Goal: Task Accomplishment & Management: Manage account settings

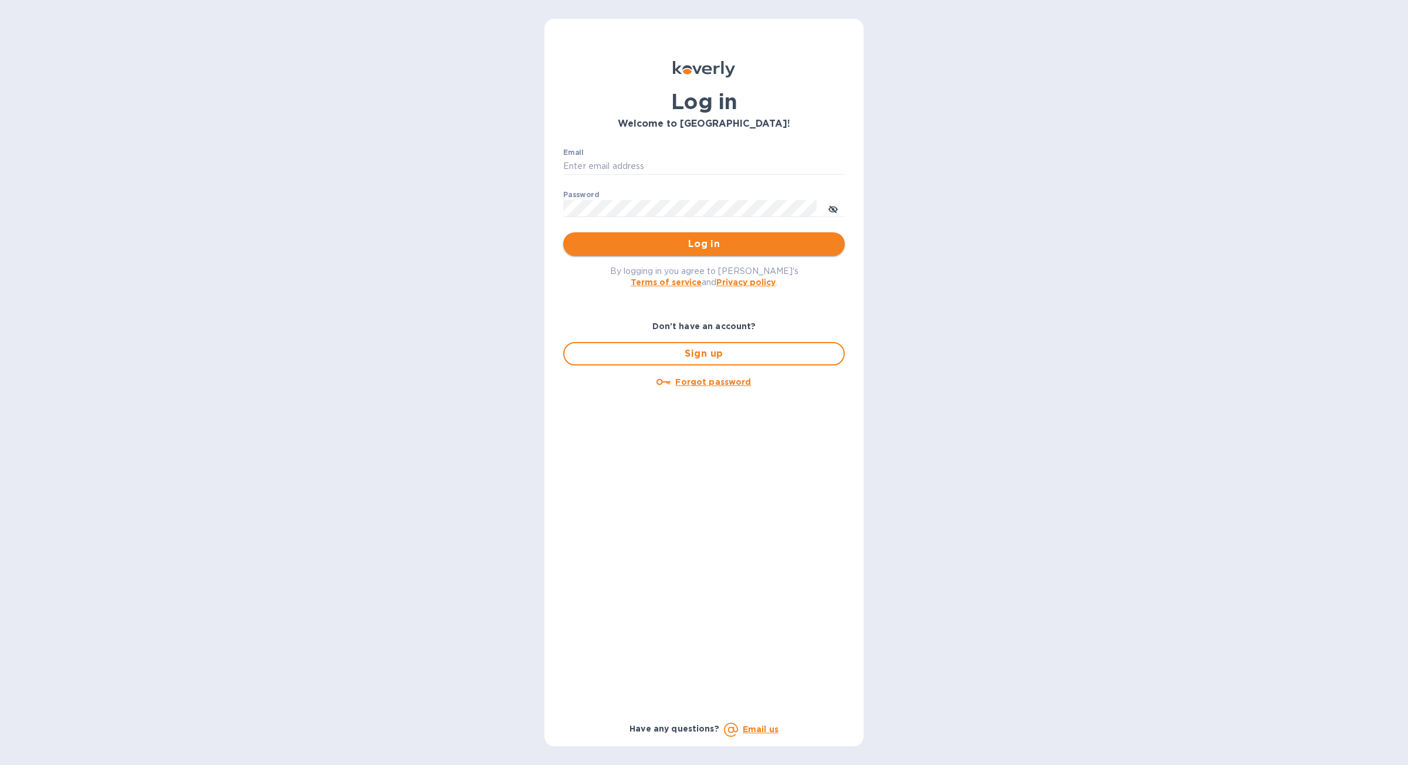
type input "[PERSON_NAME][EMAIL_ADDRESS][DOMAIN_NAME]"
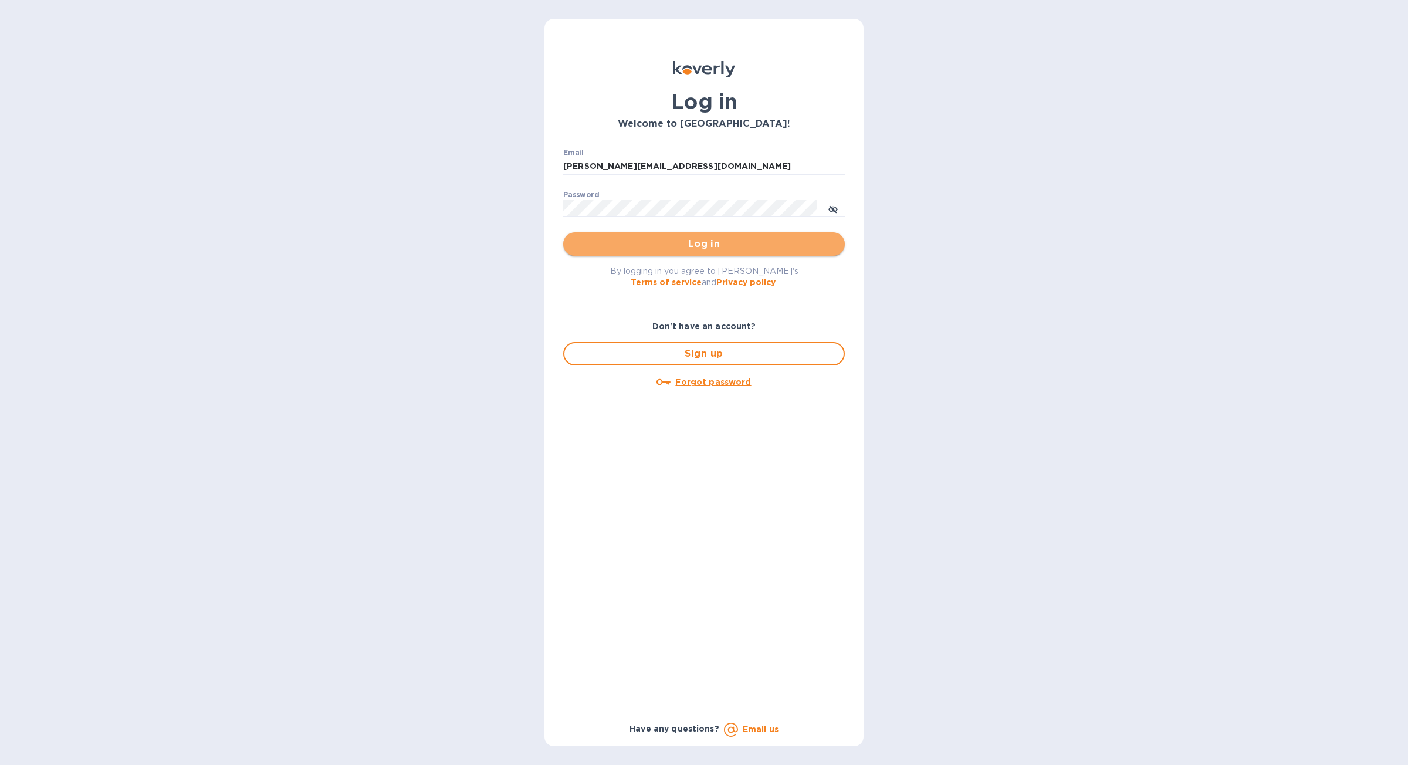
click at [746, 236] on button "Log in" at bounding box center [704, 243] width 282 height 23
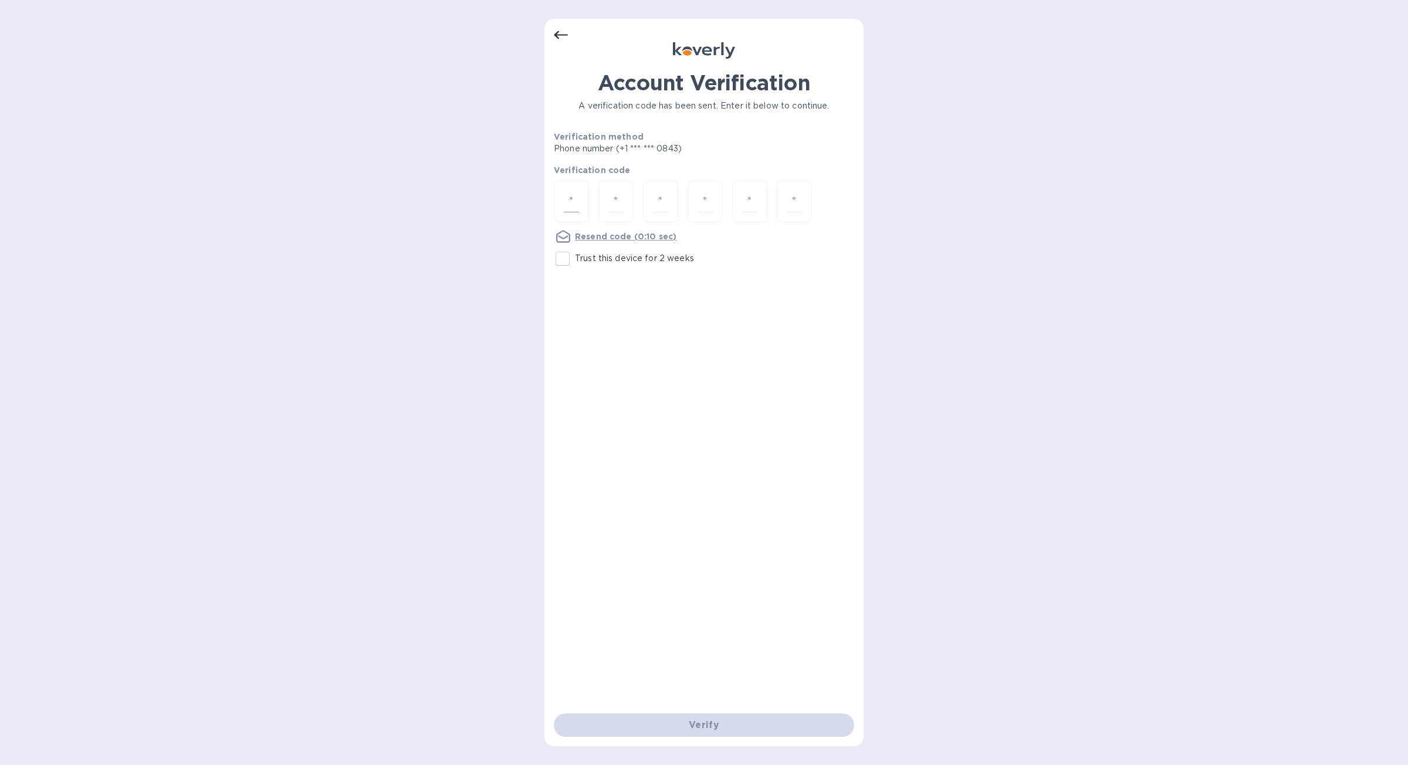
click at [571, 203] on input "number" at bounding box center [571, 202] width 15 height 22
type input "1"
type input "7"
type input "2"
type input "3"
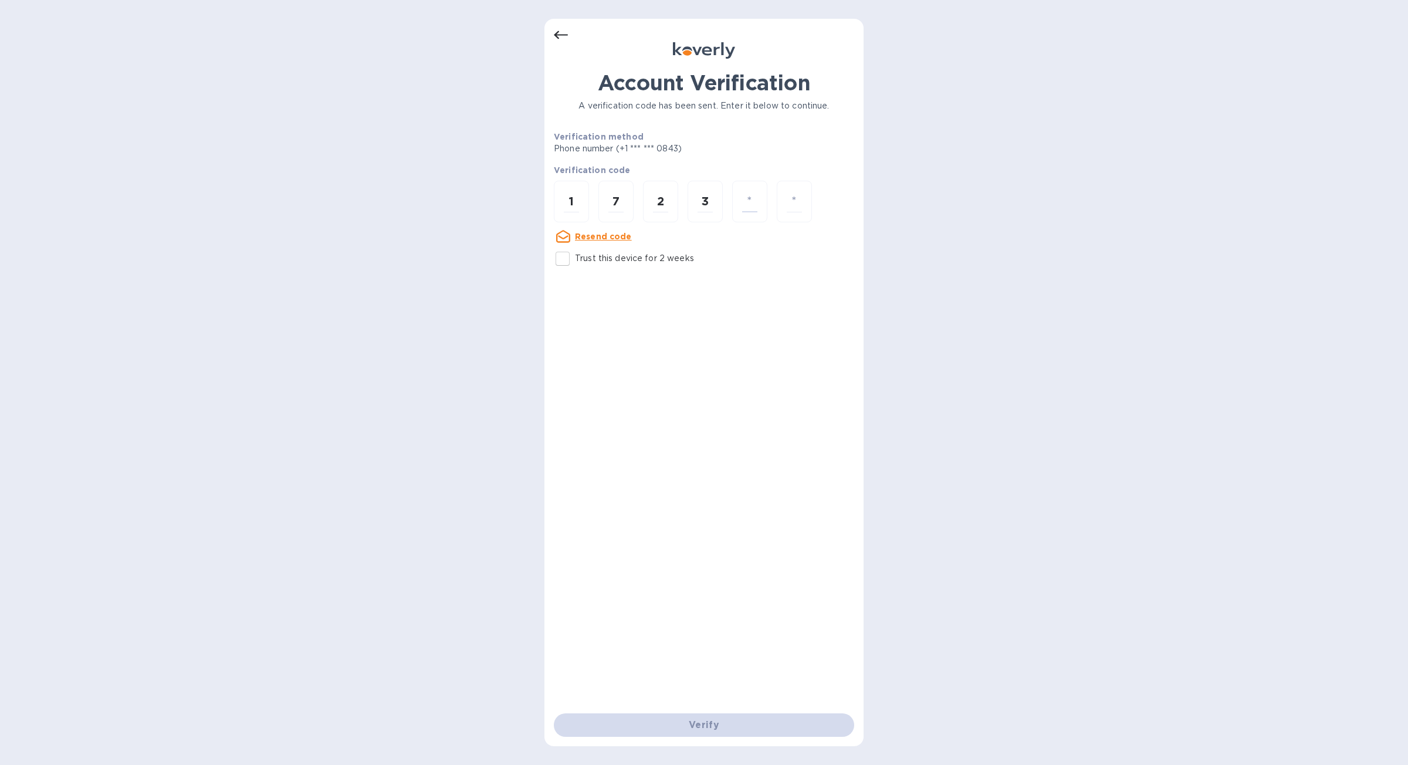
type input "8"
type input "9"
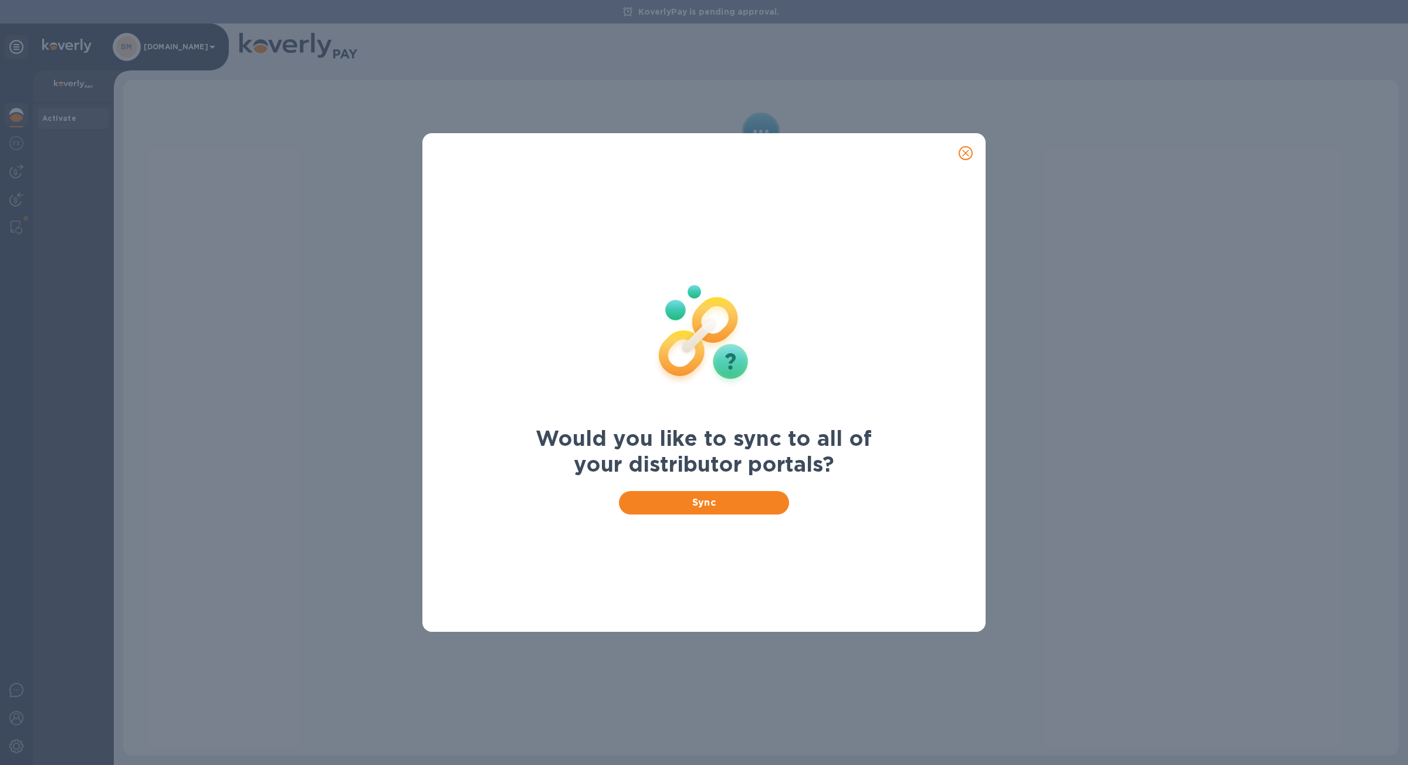
click at [963, 157] on icon "close" at bounding box center [966, 153] width 12 height 12
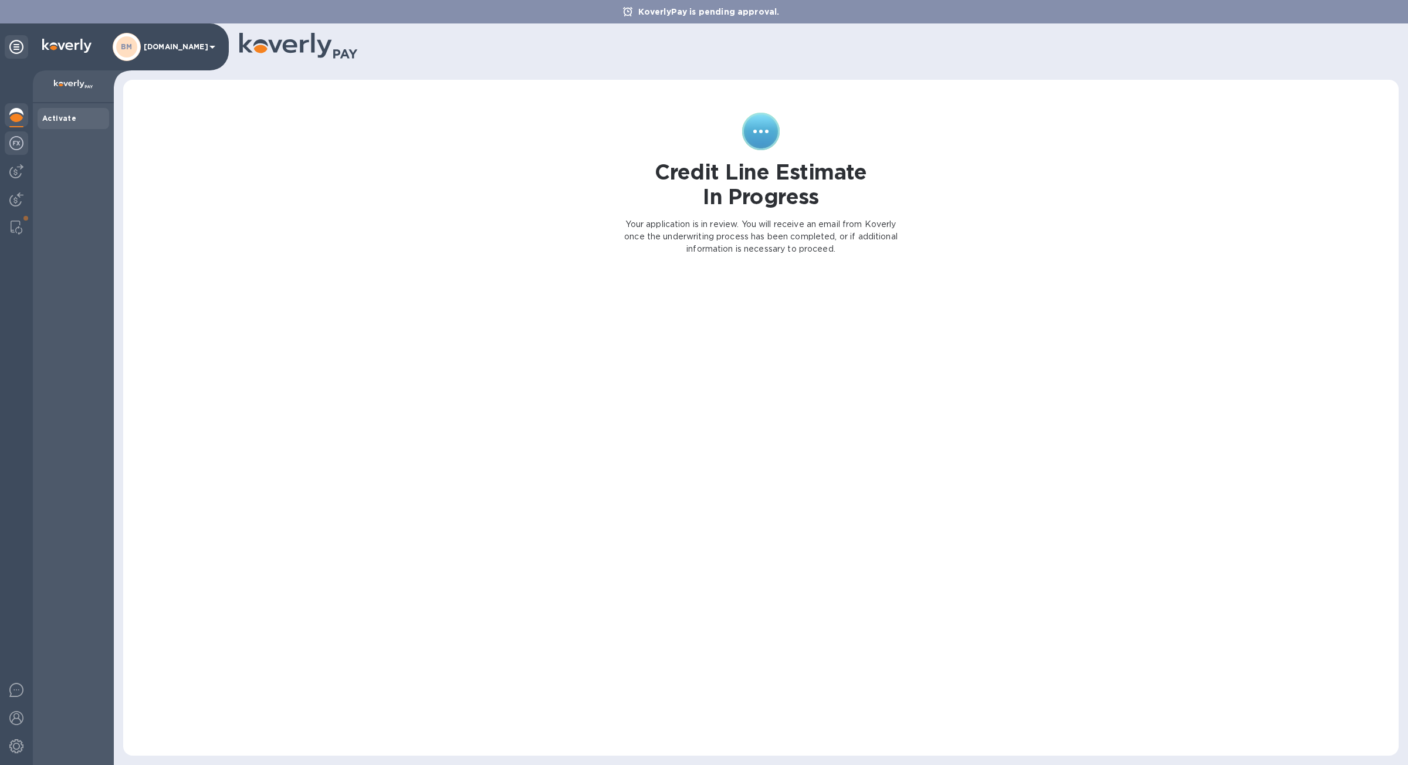
click at [21, 152] on div at bounding box center [16, 144] width 23 height 26
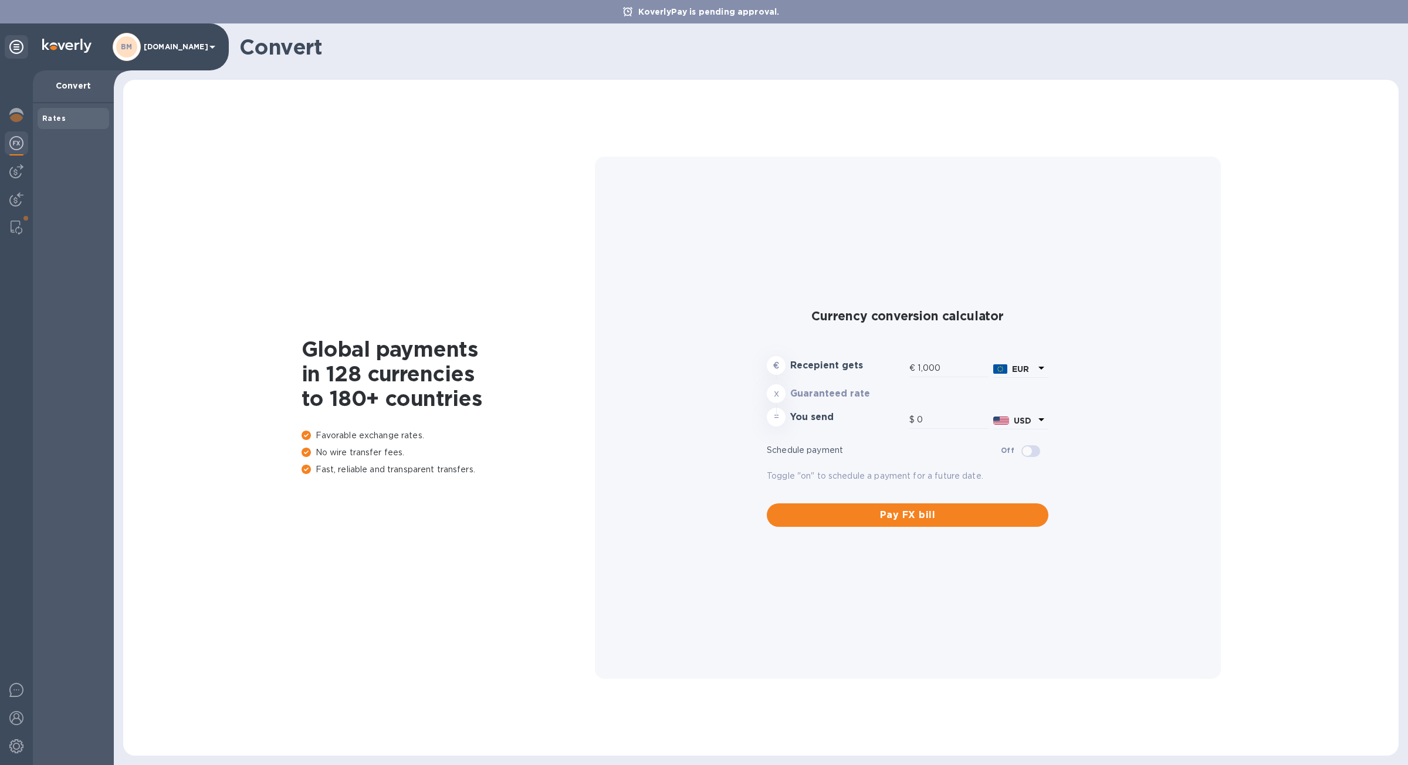
type input "1,174.35"
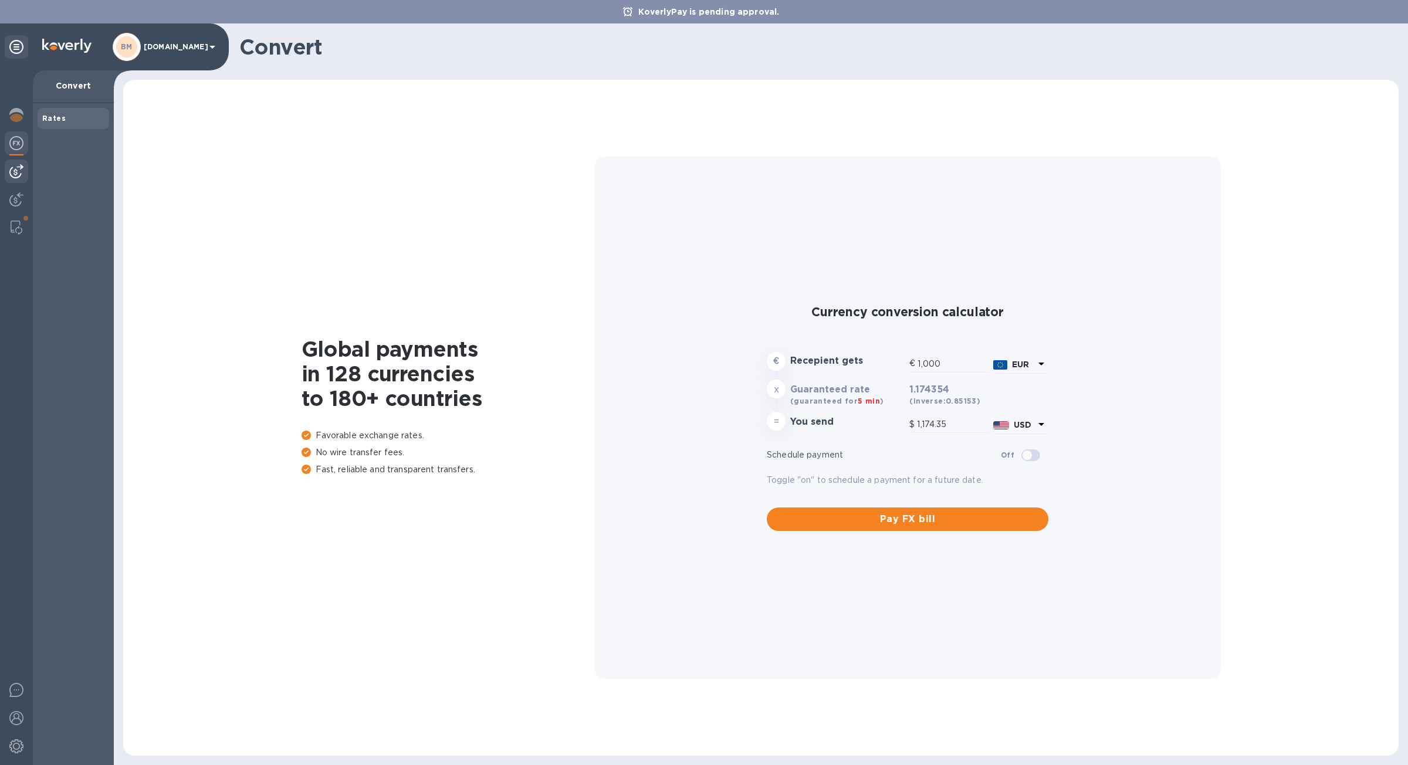
click at [18, 175] on img at bounding box center [16, 171] width 14 height 14
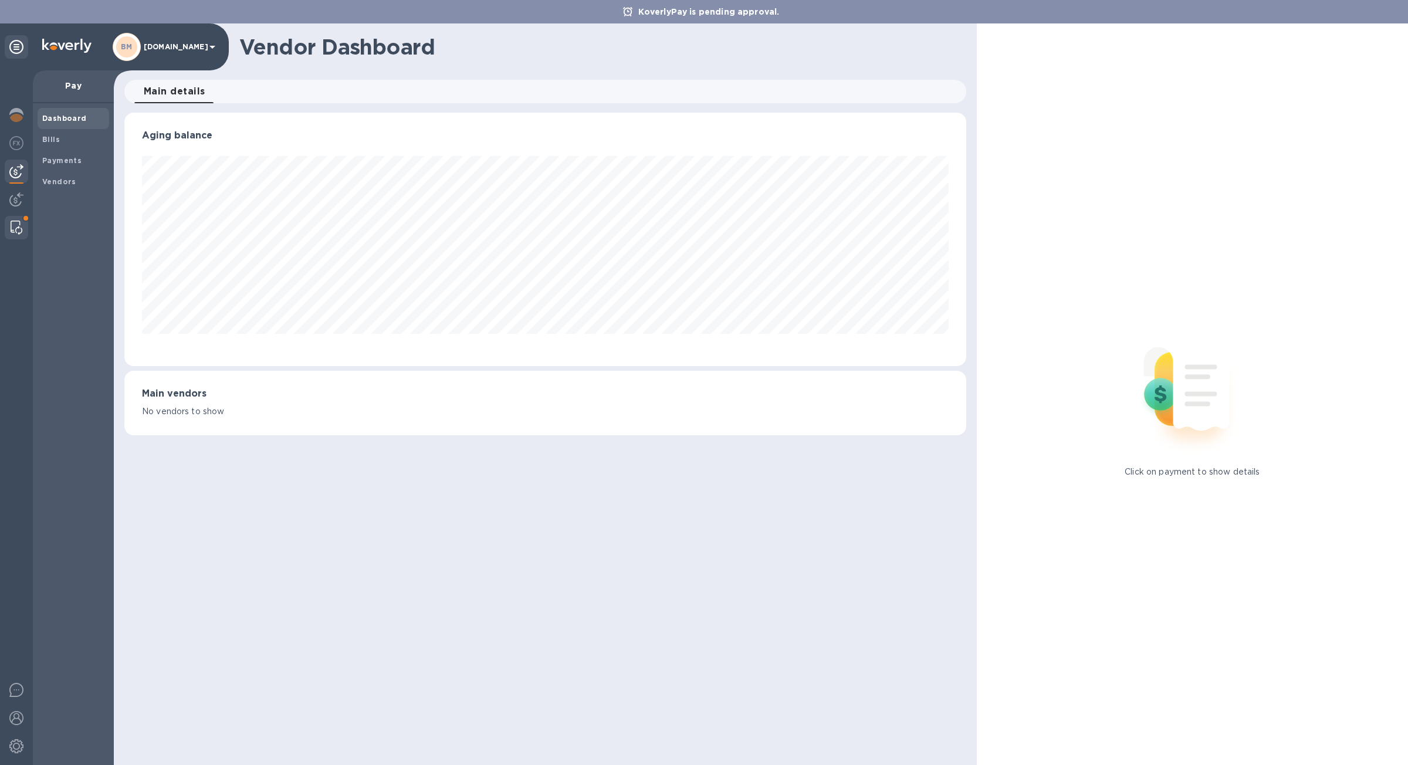
scroll to position [586325, 585741]
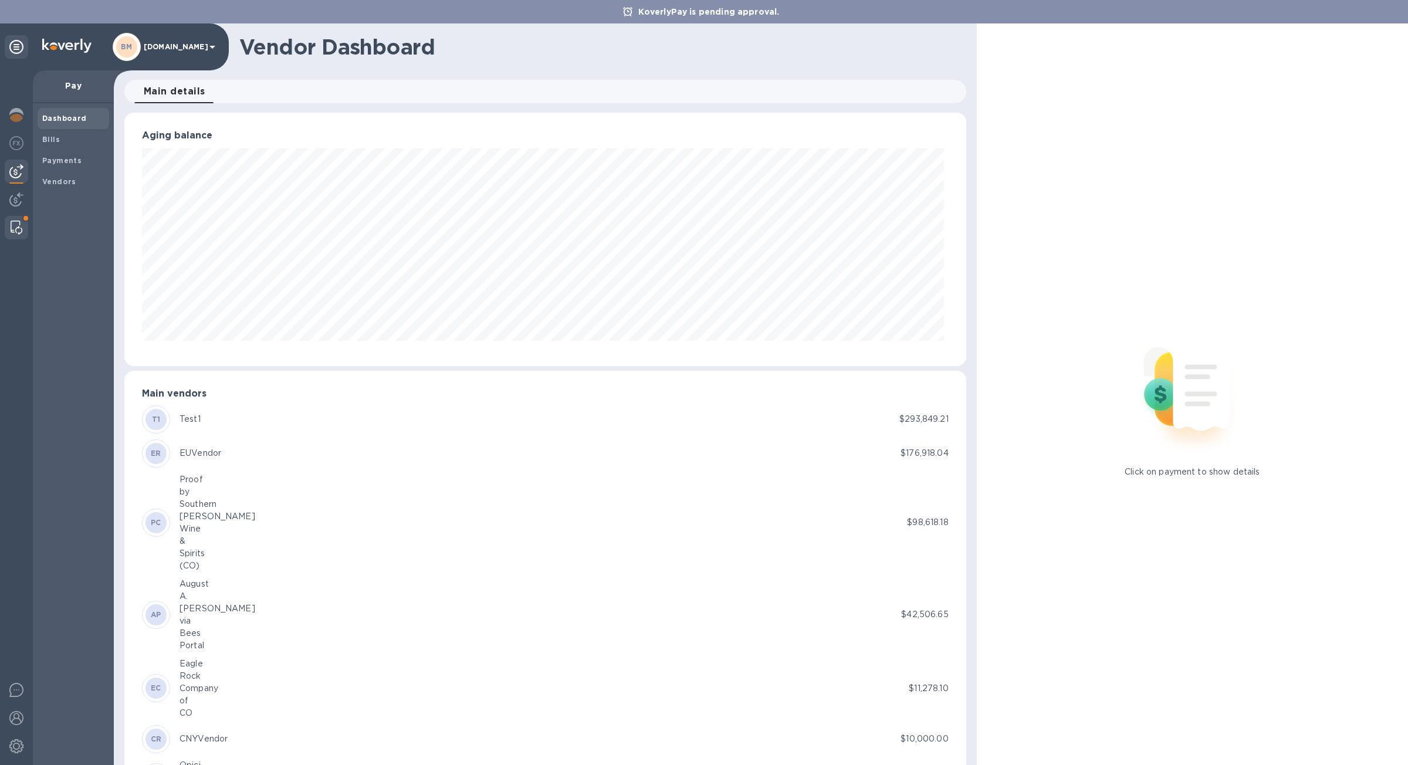
click at [13, 221] on img at bounding box center [17, 228] width 12 height 14
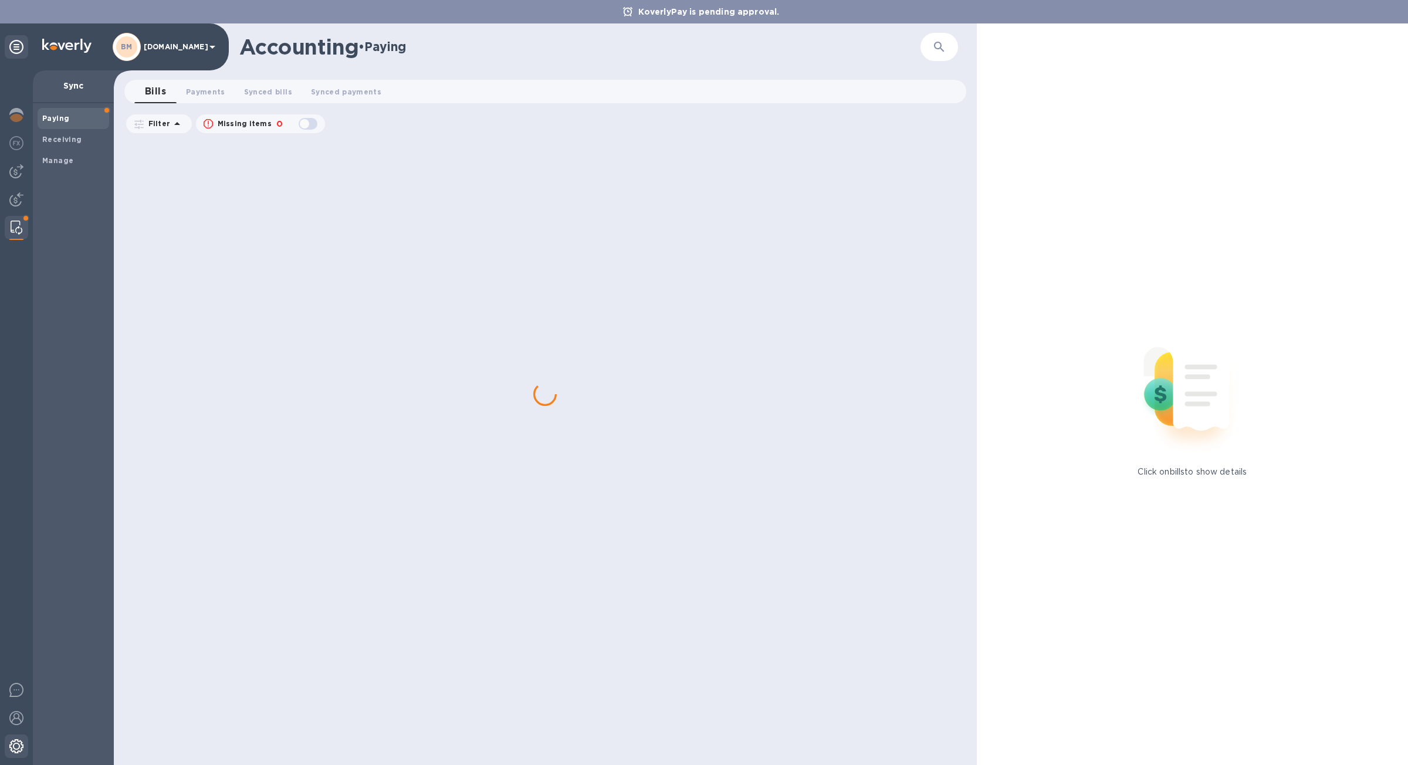
click at [13, 736] on div at bounding box center [16, 747] width 23 height 26
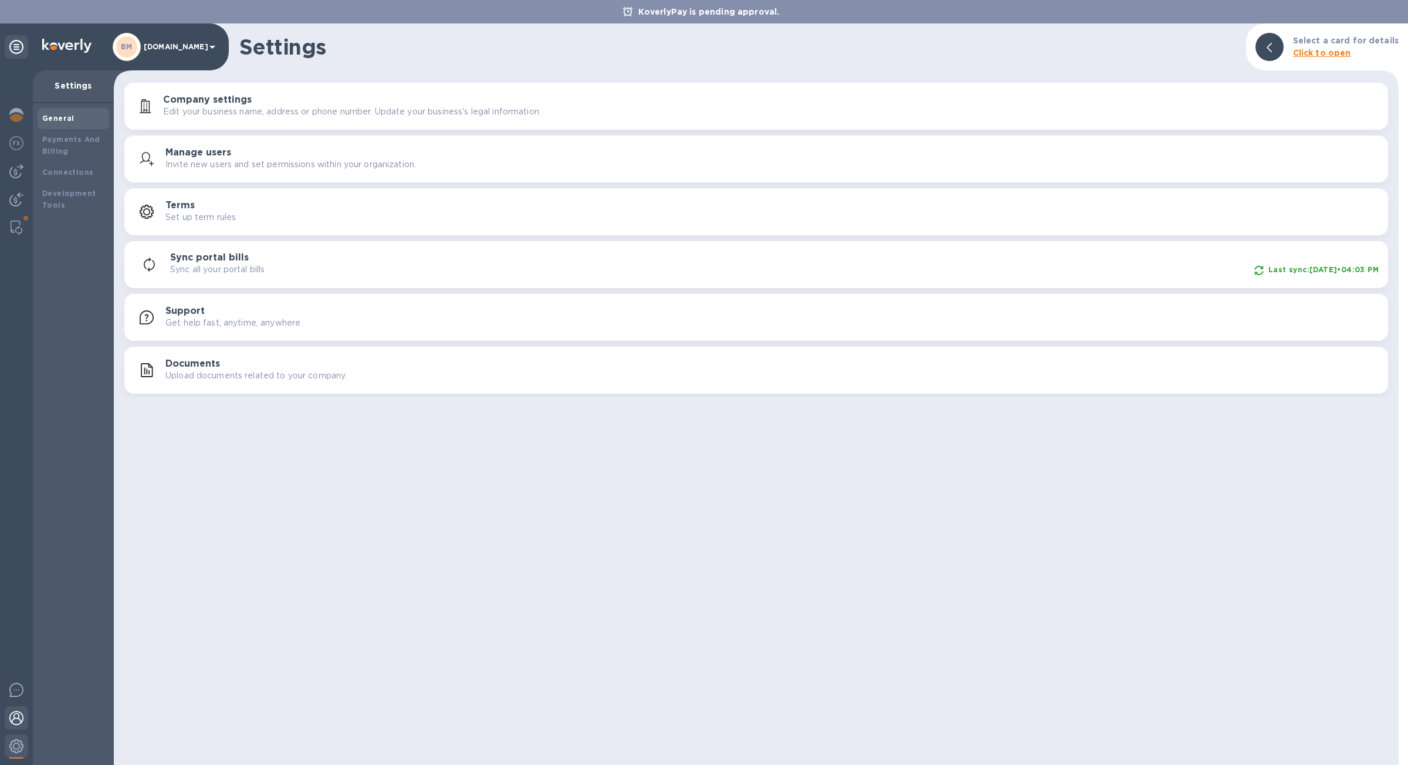
click at [13, 719] on img at bounding box center [16, 718] width 14 height 14
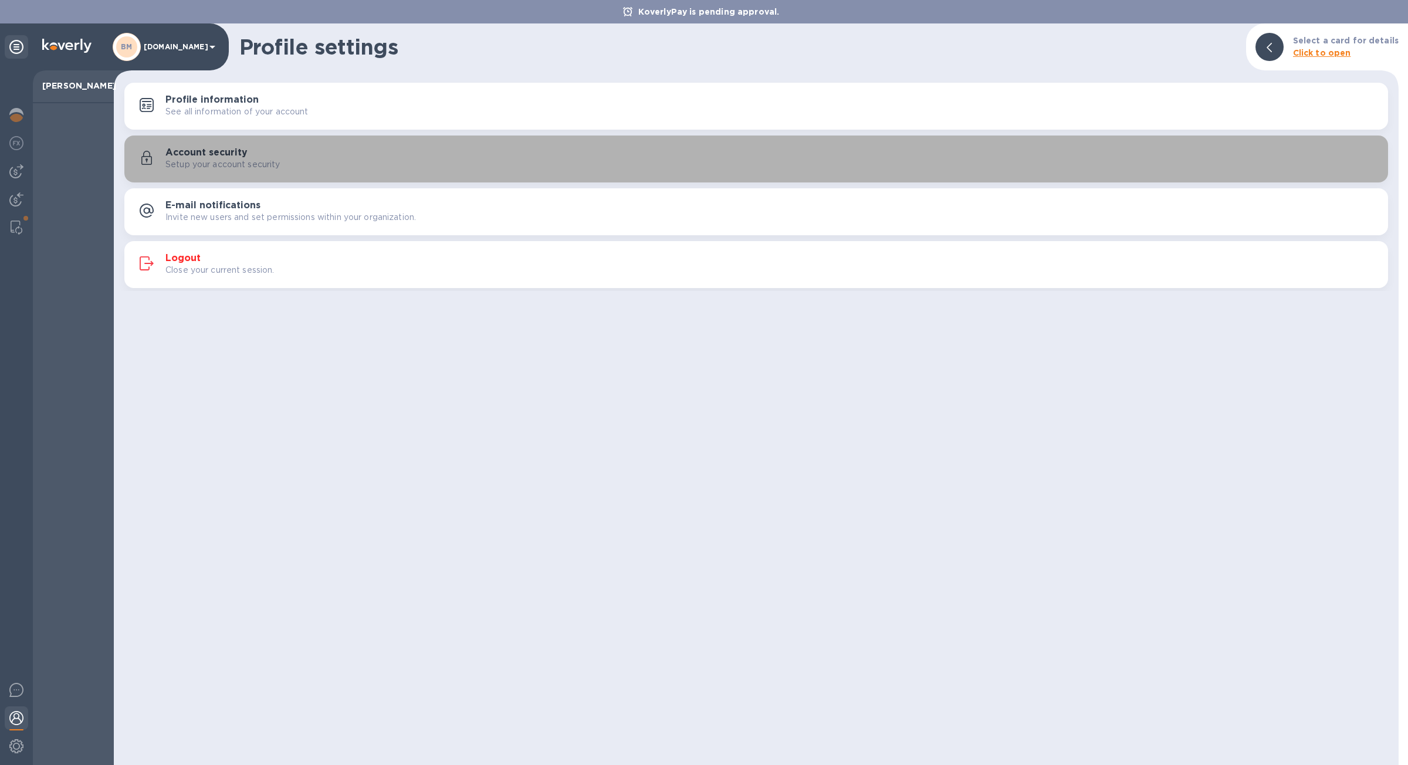
click at [284, 165] on div "Setup your account security" at bounding box center [771, 164] width 1213 height 12
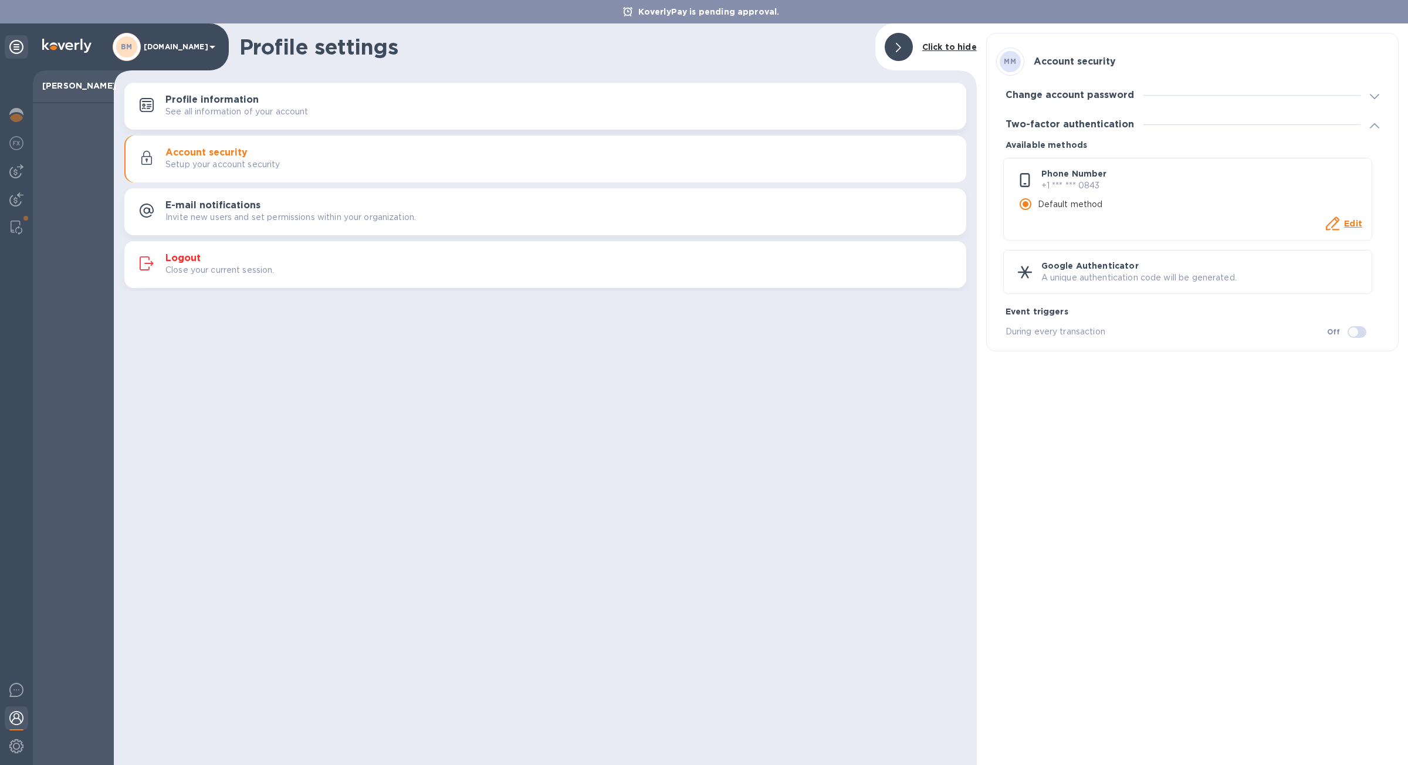
click at [1156, 276] on p "A unique authentication code will be generated." at bounding box center [1201, 278] width 321 height 12
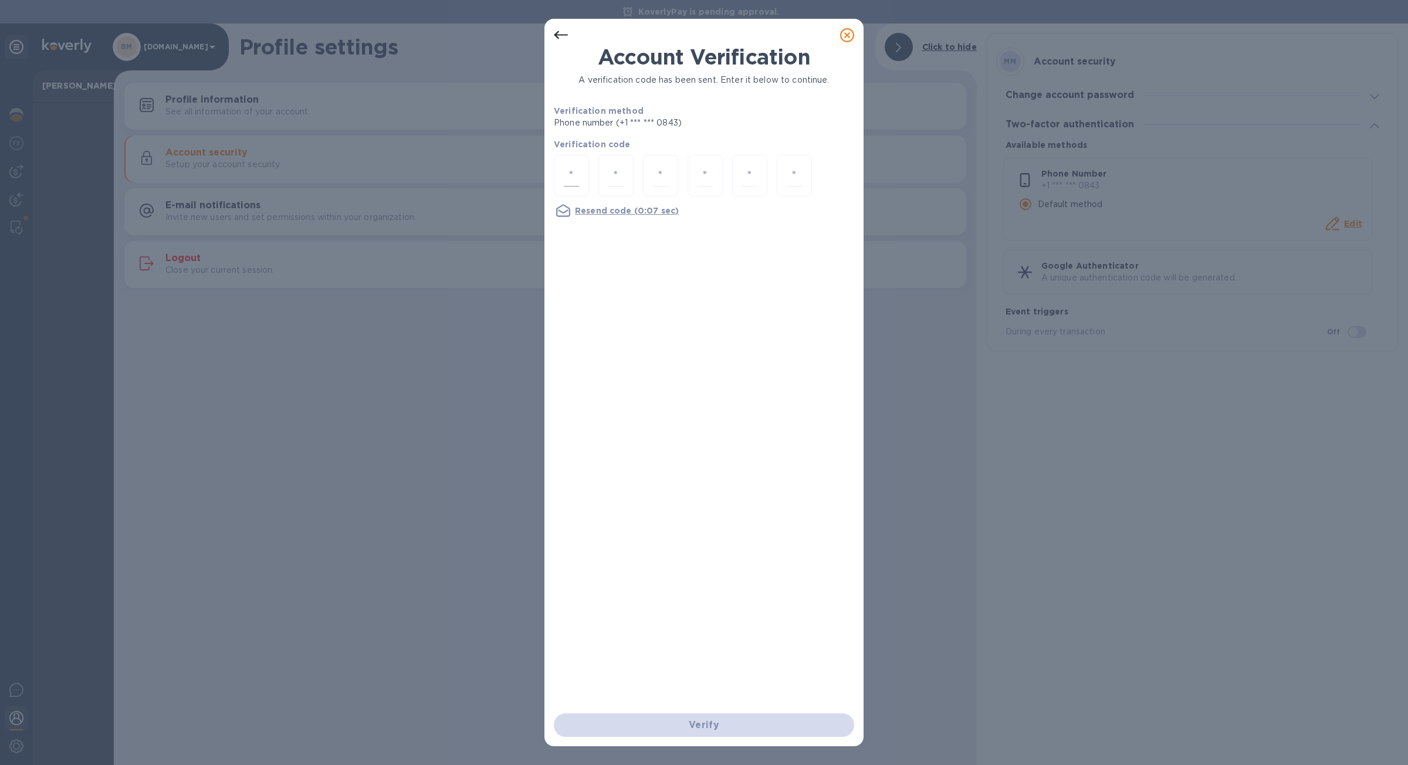
click at [561, 175] on div at bounding box center [571, 176] width 35 height 42
type input "4"
type input "7"
type input "2"
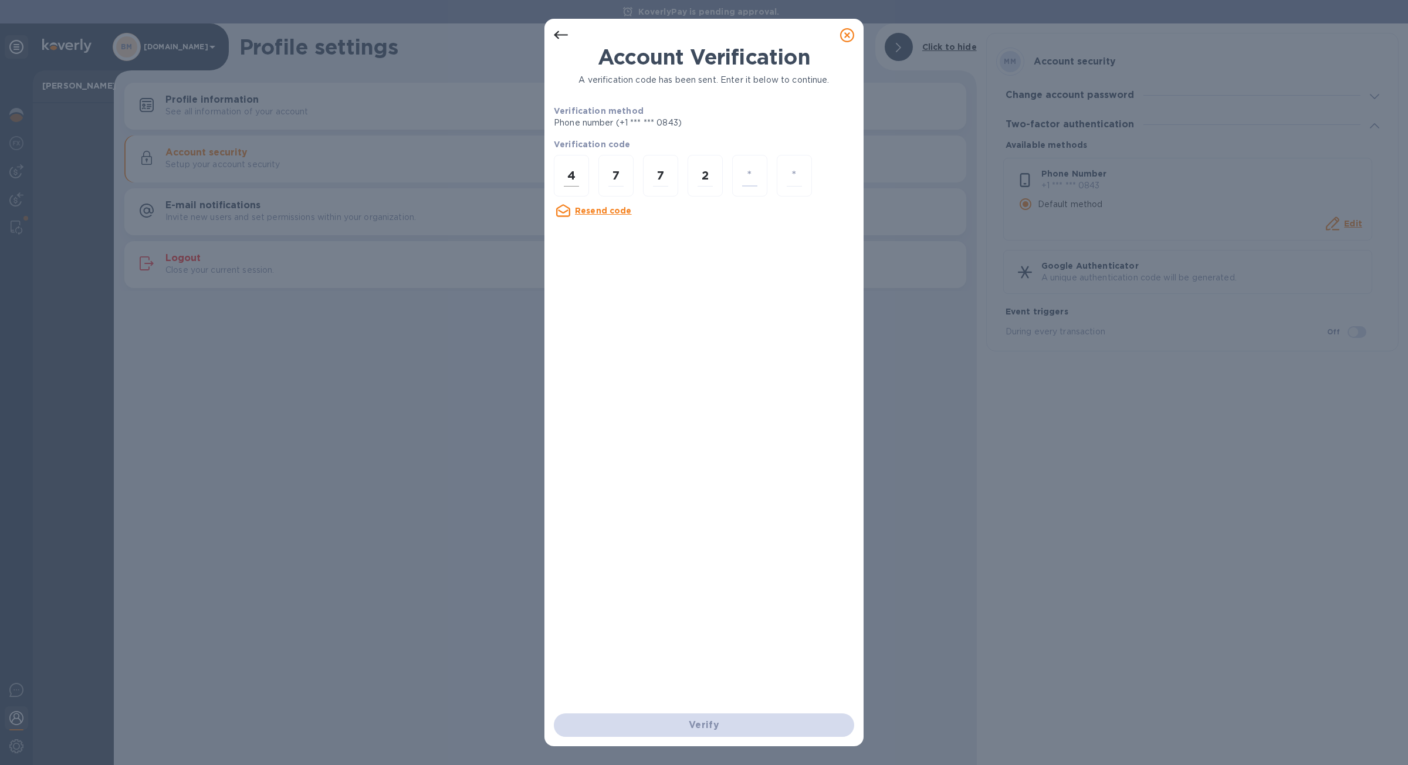
type input "4"
type input "9"
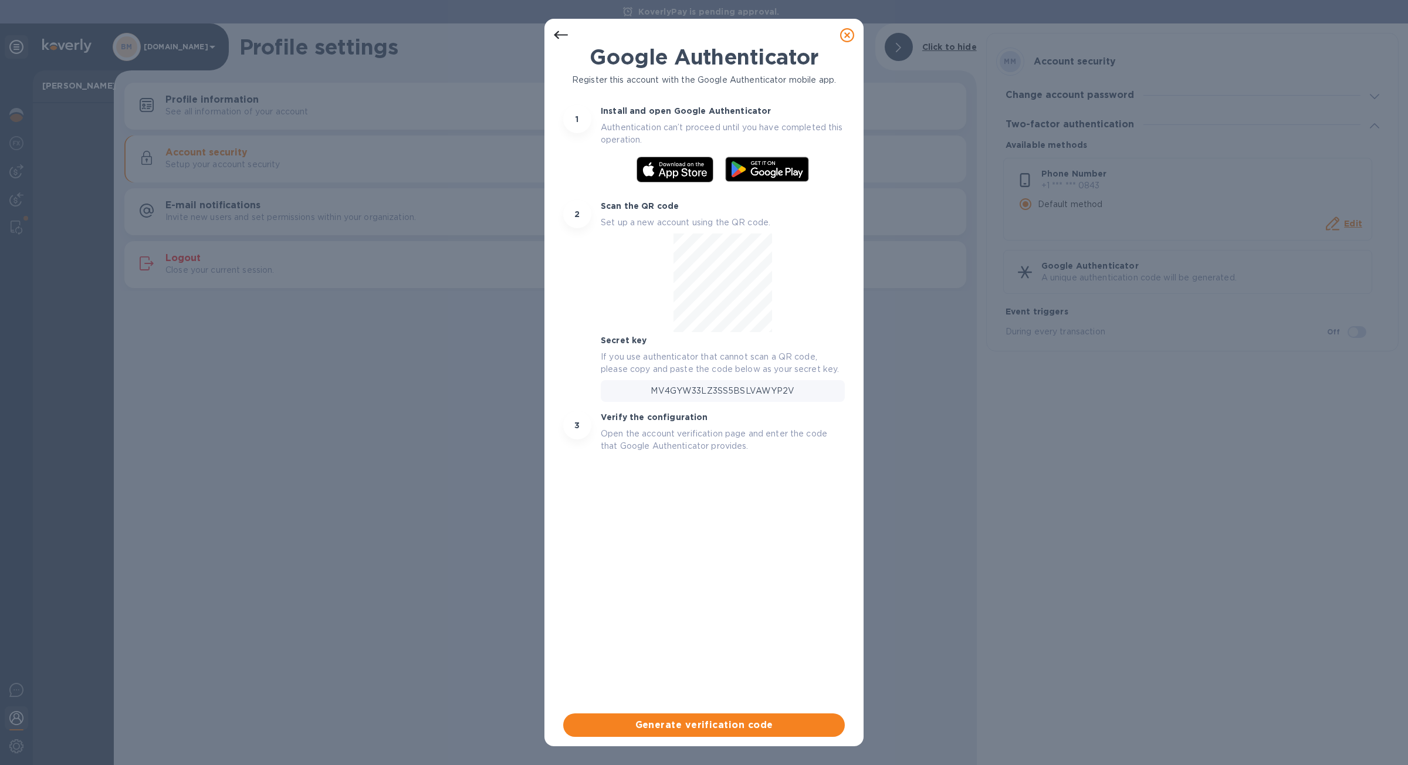
click at [847, 42] on icon at bounding box center [847, 35] width 14 height 14
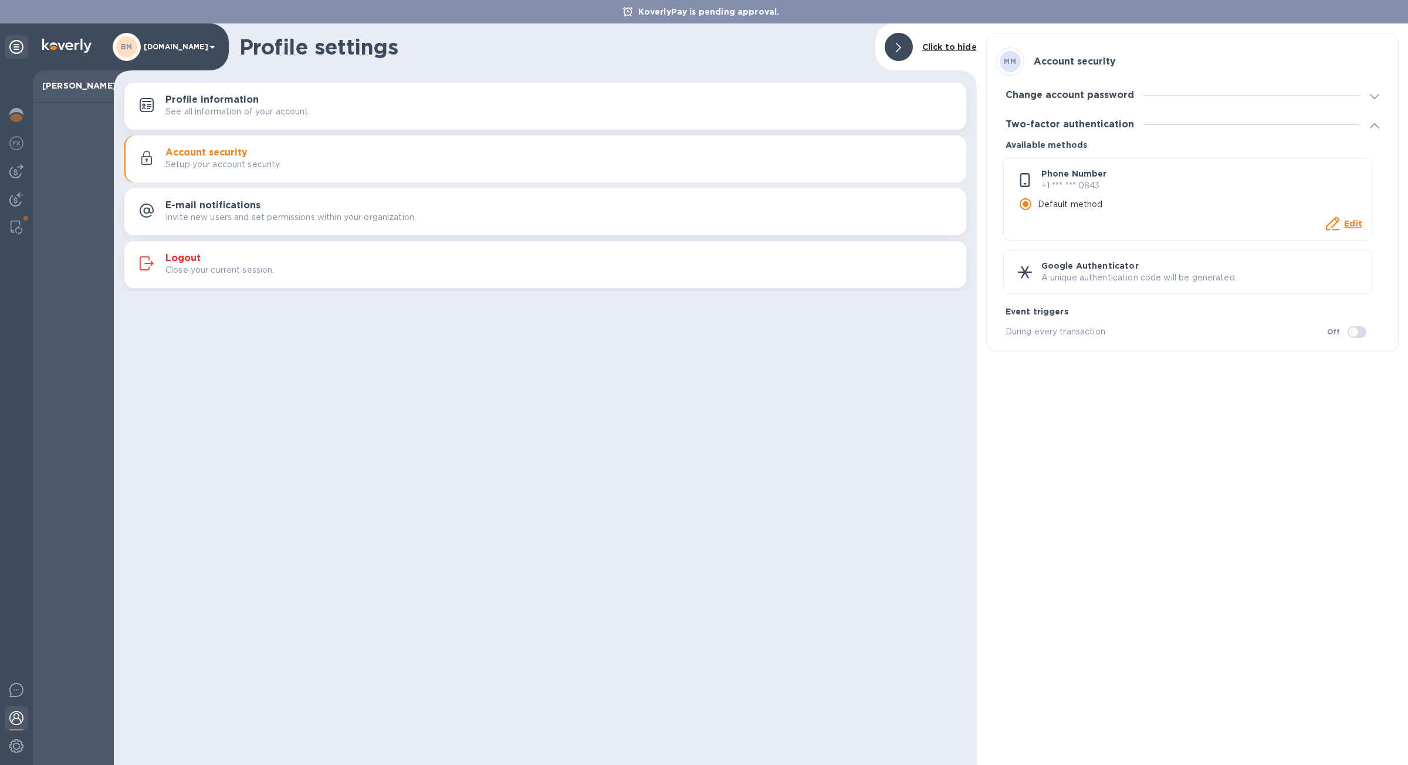
click at [847, 42] on h1 "Profile settings" at bounding box center [552, 47] width 626 height 25
